Goal: Use online tool/utility: Utilize a website feature to perform a specific function

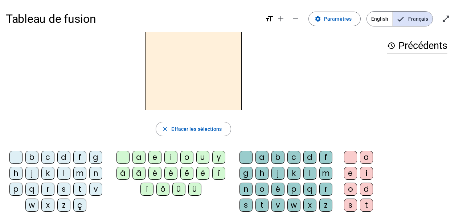
click at [47, 187] on div "r" at bounding box center [47, 189] width 13 height 13
click at [137, 155] on div "a" at bounding box center [139, 157] width 13 height 13
click at [246, 175] on div "g" at bounding box center [246, 173] width 13 height 13
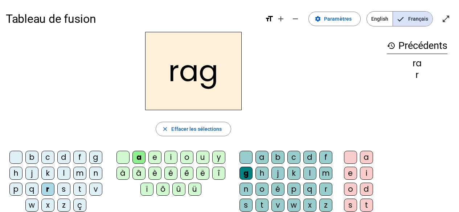
click at [351, 174] on div "e" at bounding box center [350, 173] width 13 height 13
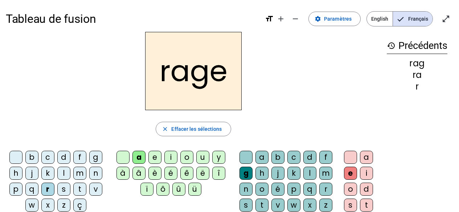
click at [272, 205] on div "v" at bounding box center [278, 205] width 13 height 13
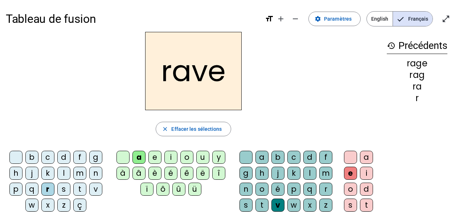
click at [31, 158] on div "b" at bounding box center [31, 157] width 13 height 13
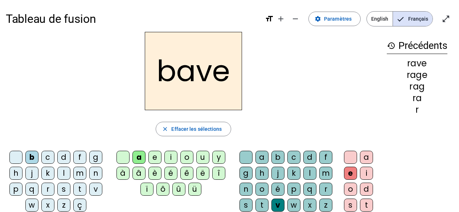
click at [91, 161] on div "g" at bounding box center [95, 157] width 13 height 13
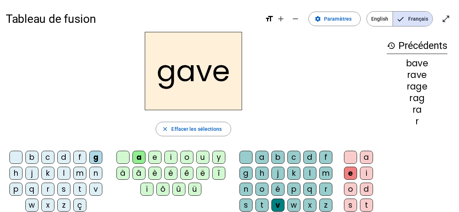
click at [46, 158] on div "c" at bounding box center [47, 157] width 13 height 13
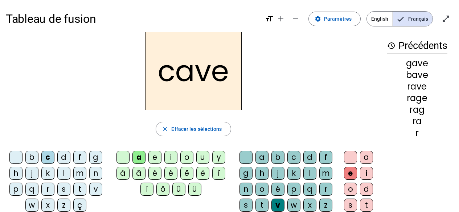
click at [293, 188] on div "p" at bounding box center [294, 189] width 13 height 13
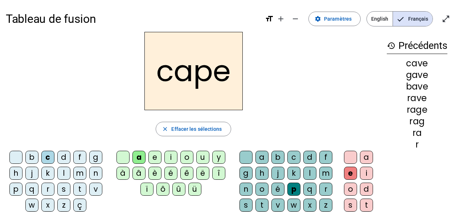
click at [98, 155] on div "g" at bounding box center [95, 157] width 13 height 13
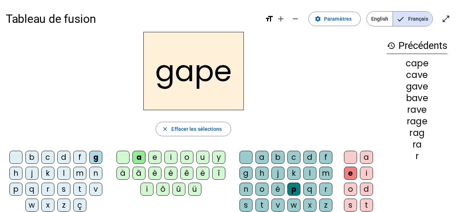
click at [48, 157] on div "c" at bounding box center [47, 157] width 13 height 13
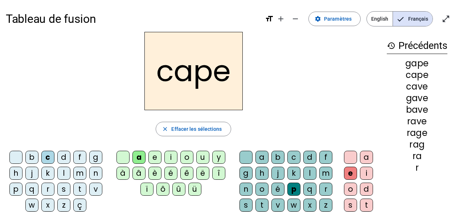
click at [246, 173] on div "g" at bounding box center [246, 173] width 13 height 13
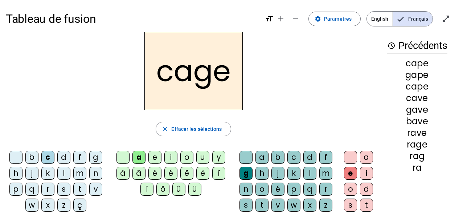
click at [98, 174] on div "n" at bounding box center [95, 173] width 13 height 13
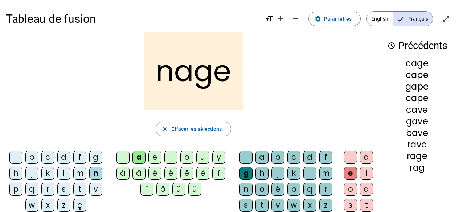
click at [18, 188] on div "p" at bounding box center [15, 189] width 13 height 13
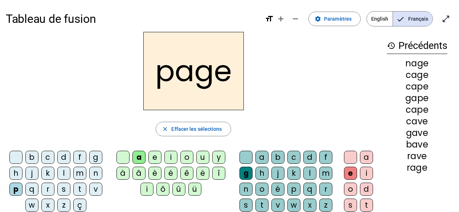
click at [66, 187] on div "s" at bounding box center [63, 189] width 13 height 13
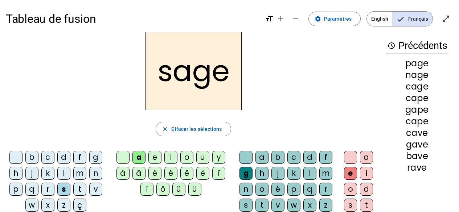
click at [296, 190] on div "p" at bounding box center [294, 189] width 13 height 13
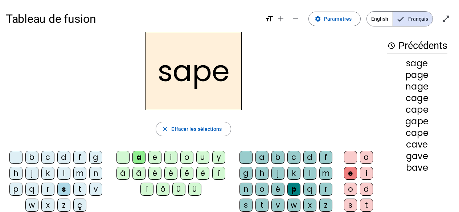
click at [81, 190] on div "t" at bounding box center [79, 189] width 13 height 13
